Goal: Find specific page/section: Find specific page/section

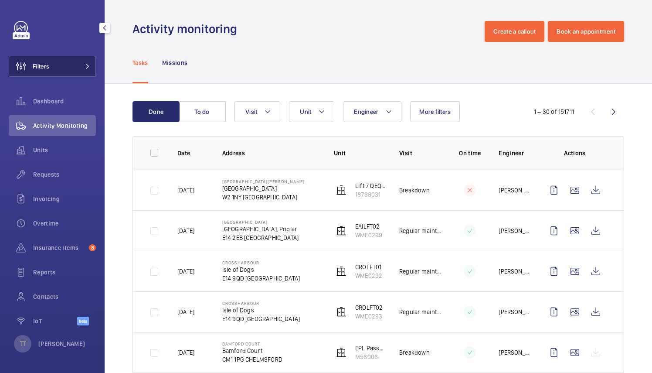
drag, startPoint x: 0, startPoint y: 0, endPoint x: 85, endPoint y: 64, distance: 106.2
click at [85, 64] on mat-icon at bounding box center [87, 66] width 5 height 5
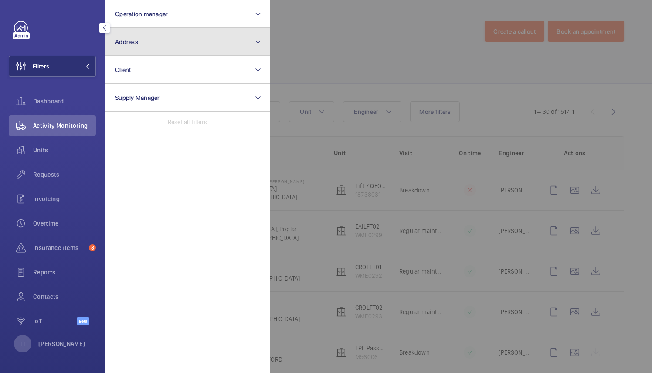
click at [256, 37] on mat-icon at bounding box center [258, 42] width 7 height 10
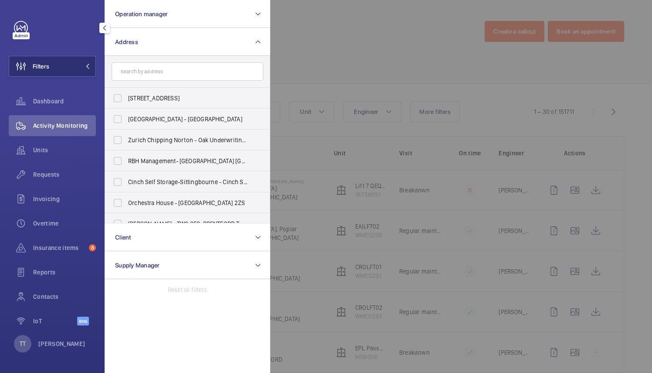
click at [207, 74] on input "text" at bounding box center [188, 71] width 152 height 18
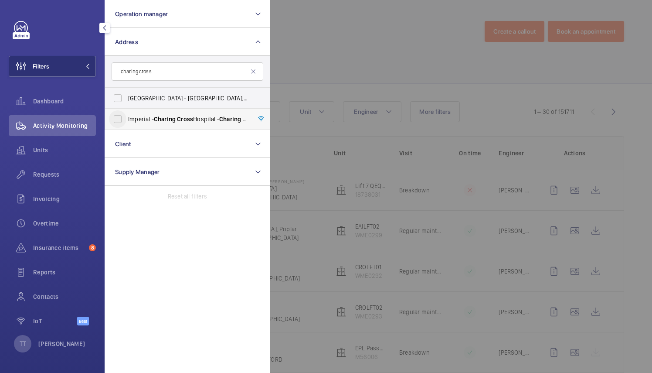
type input "charing cross"
click at [118, 119] on input "[GEOGRAPHIC_DATA] - [GEOGRAPHIC_DATA]" at bounding box center [117, 118] width 17 height 17
click at [146, 116] on span "[GEOGRAPHIC_DATA] - [GEOGRAPHIC_DATA]" at bounding box center [188, 119] width 120 height 9
click at [126, 116] on input "[GEOGRAPHIC_DATA] - [GEOGRAPHIC_DATA]" at bounding box center [117, 118] width 17 height 17
click at [119, 118] on input "[GEOGRAPHIC_DATA] - [GEOGRAPHIC_DATA]" at bounding box center [117, 118] width 17 height 17
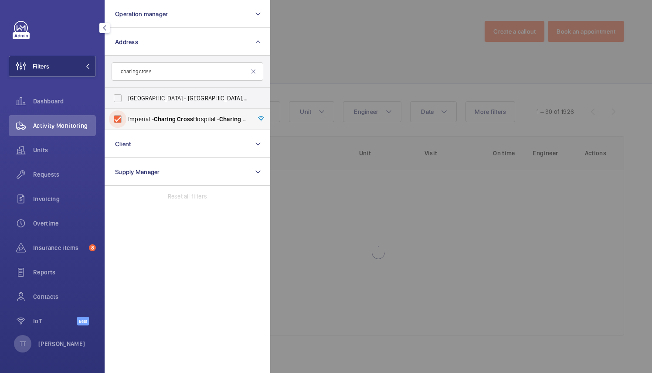
checkbox input "true"
click at [321, 194] on div at bounding box center [596, 186] width 652 height 373
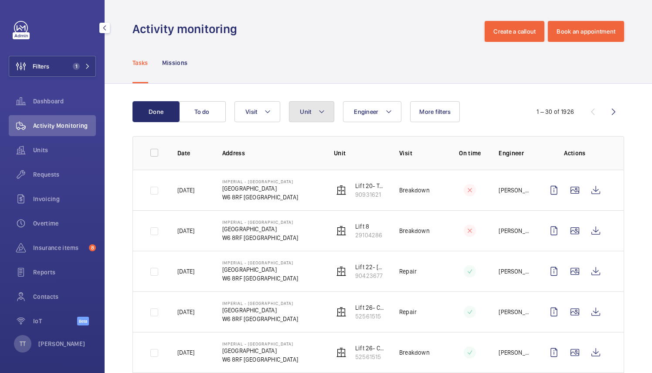
click at [324, 114] on mat-icon at bounding box center [321, 111] width 7 height 10
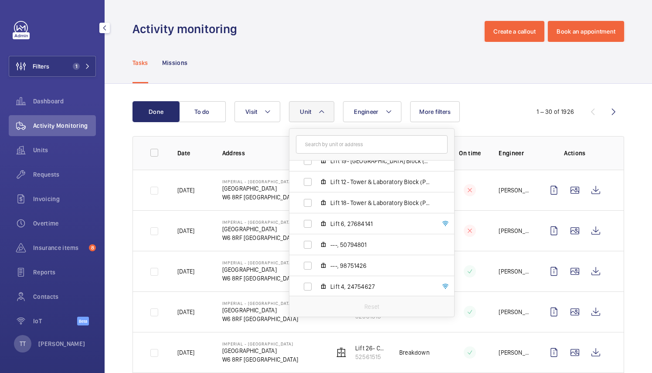
scroll to position [848, 0]
